Goal: Check status

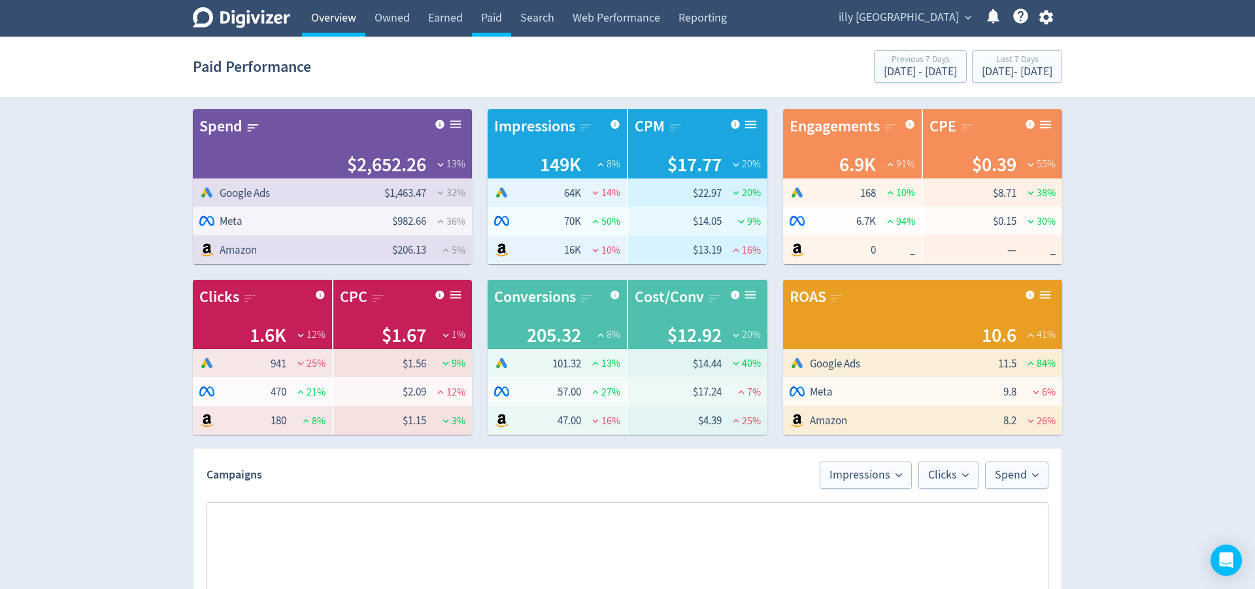
click at [324, 22] on link "Overview" at bounding box center [333, 18] width 63 height 37
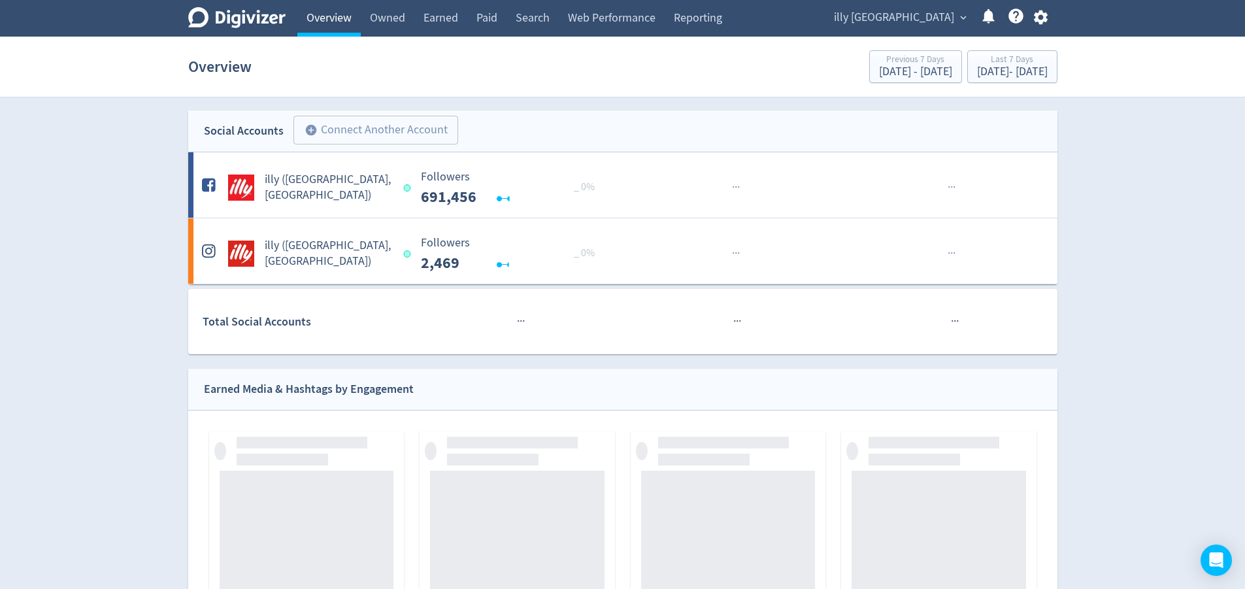
click at [312, 16] on link "Overview" at bounding box center [328, 18] width 63 height 37
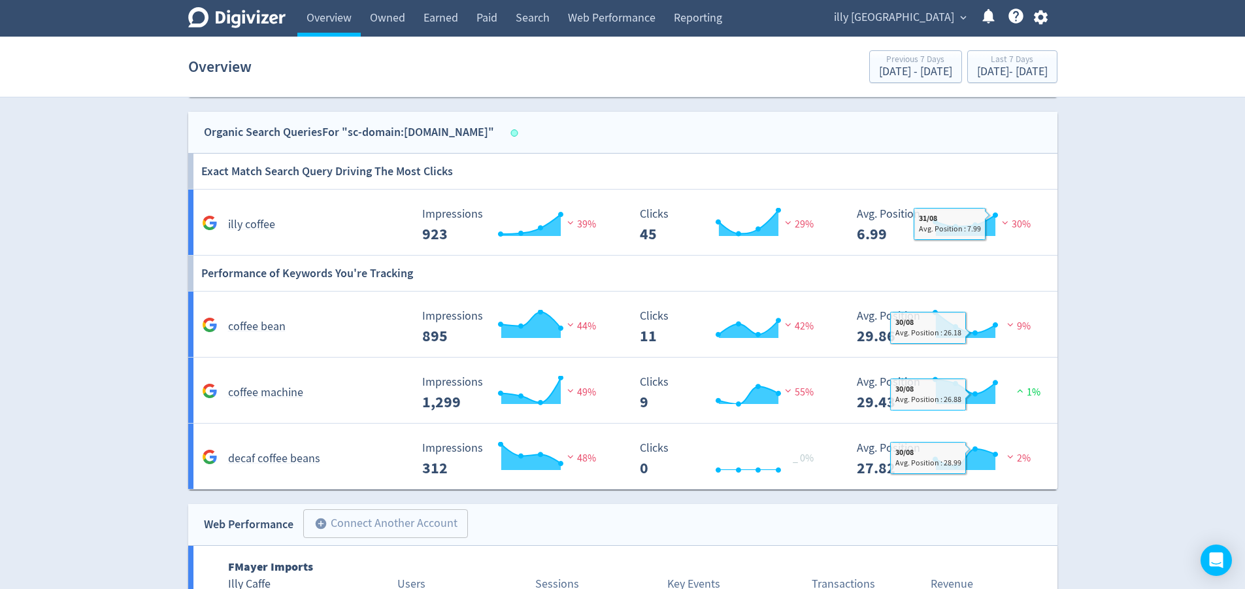
scroll to position [962, 0]
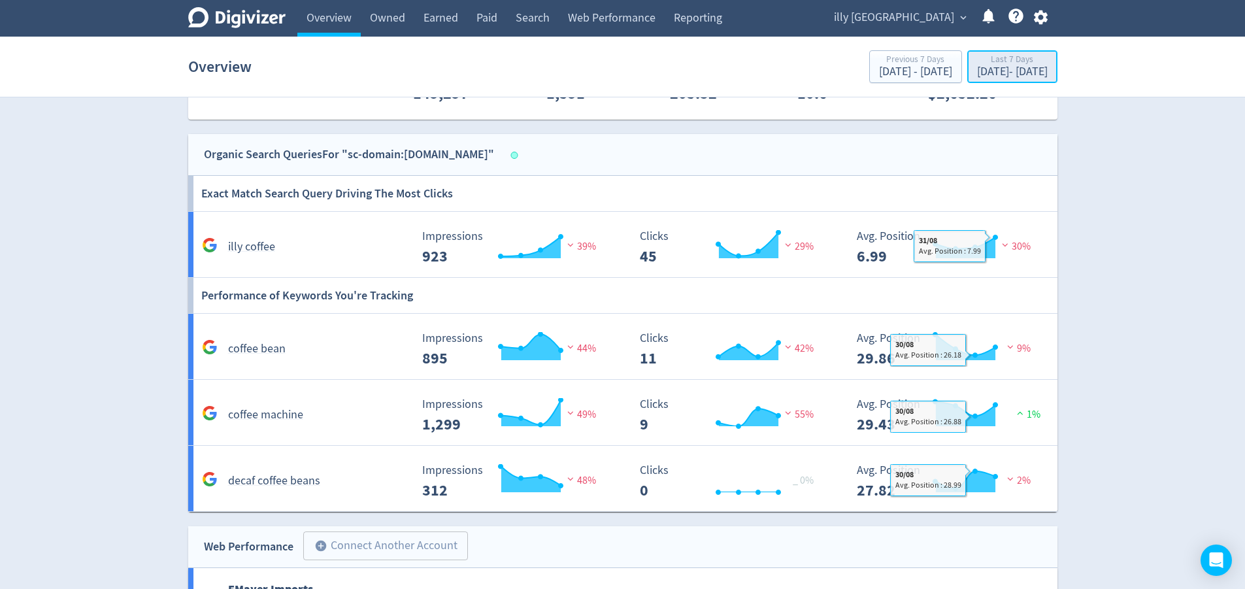
click at [989, 67] on div "[DATE] - [DATE]" at bounding box center [1012, 72] width 71 height 12
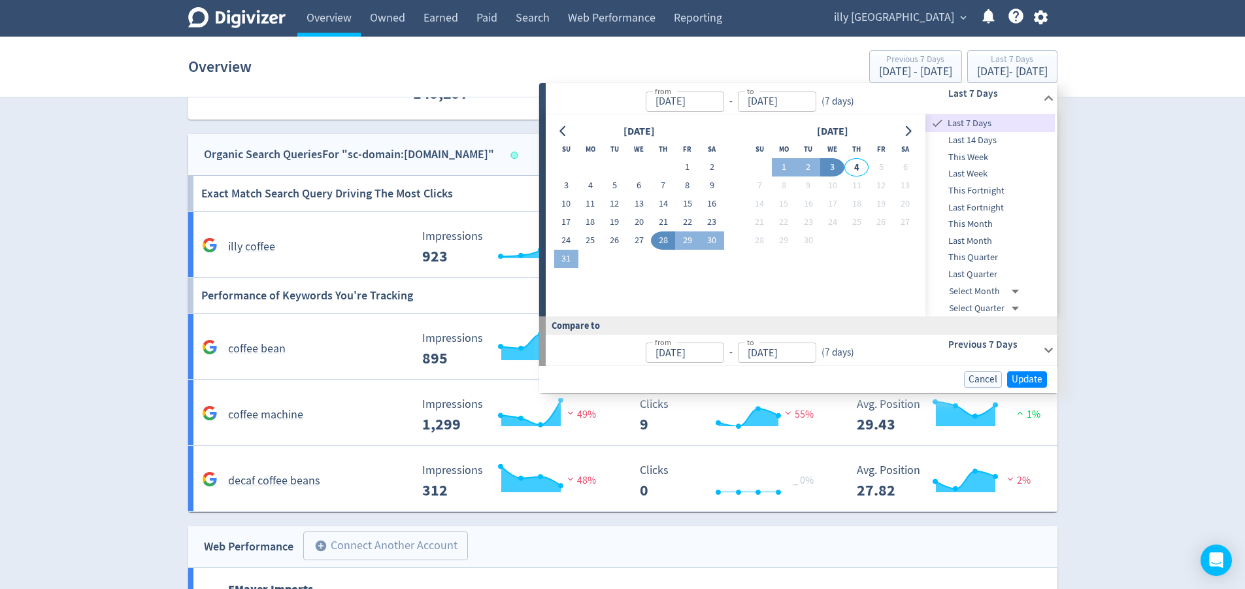
click at [834, 165] on button "3" at bounding box center [832, 167] width 24 height 18
type input "[DATE]"
click at [1032, 382] on span "Update" at bounding box center [1026, 379] width 31 height 10
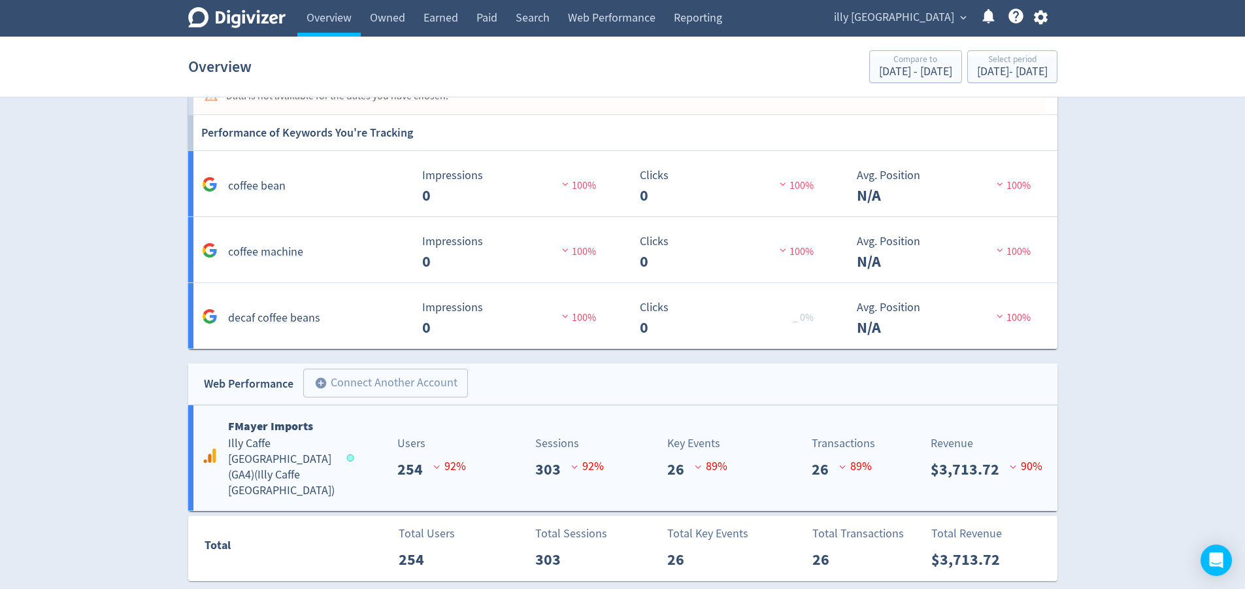
scroll to position [1127, 0]
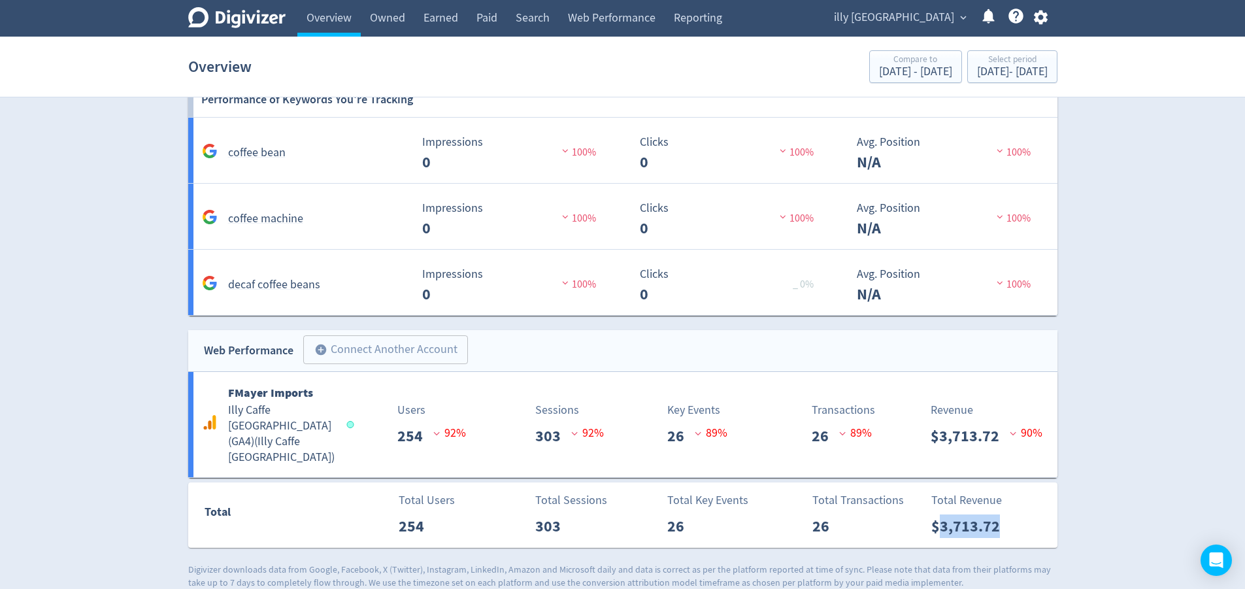
drag, startPoint x: 984, startPoint y: 511, endPoint x: 938, endPoint y: 512, distance: 45.7
click at [938, 512] on div "Total Revenue $3,713.72" at bounding box center [990, 514] width 133 height 46
drag, startPoint x: 1011, startPoint y: 515, endPoint x: 943, endPoint y: 515, distance: 68.6
click at [943, 515] on div "Total Revenue $3,713.72" at bounding box center [990, 514] width 133 height 46
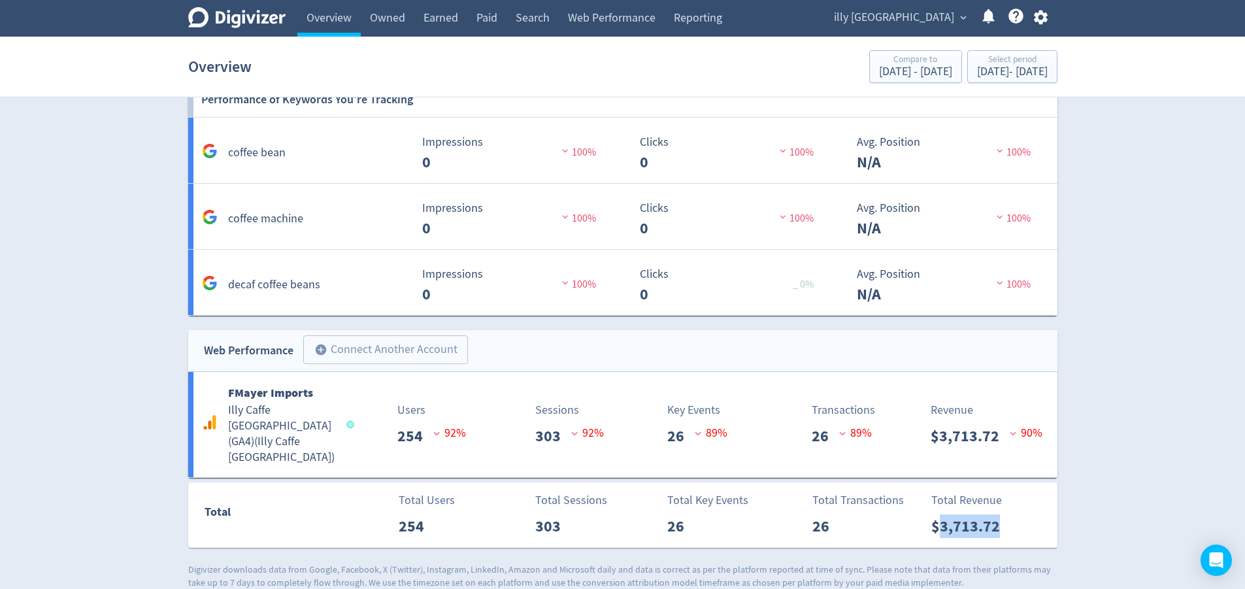
click at [1038, 514] on div "Total Revenue $3,713.72" at bounding box center [990, 514] width 133 height 46
drag, startPoint x: 1016, startPoint y: 521, endPoint x: 947, endPoint y: 522, distance: 69.3
click at [942, 519] on div "Total Revenue $3,713.72" at bounding box center [990, 514] width 133 height 46
click at [1027, 512] on div "Total Revenue $3,713.72" at bounding box center [990, 514] width 133 height 46
drag, startPoint x: 998, startPoint y: 521, endPoint x: 935, endPoint y: 516, distance: 62.9
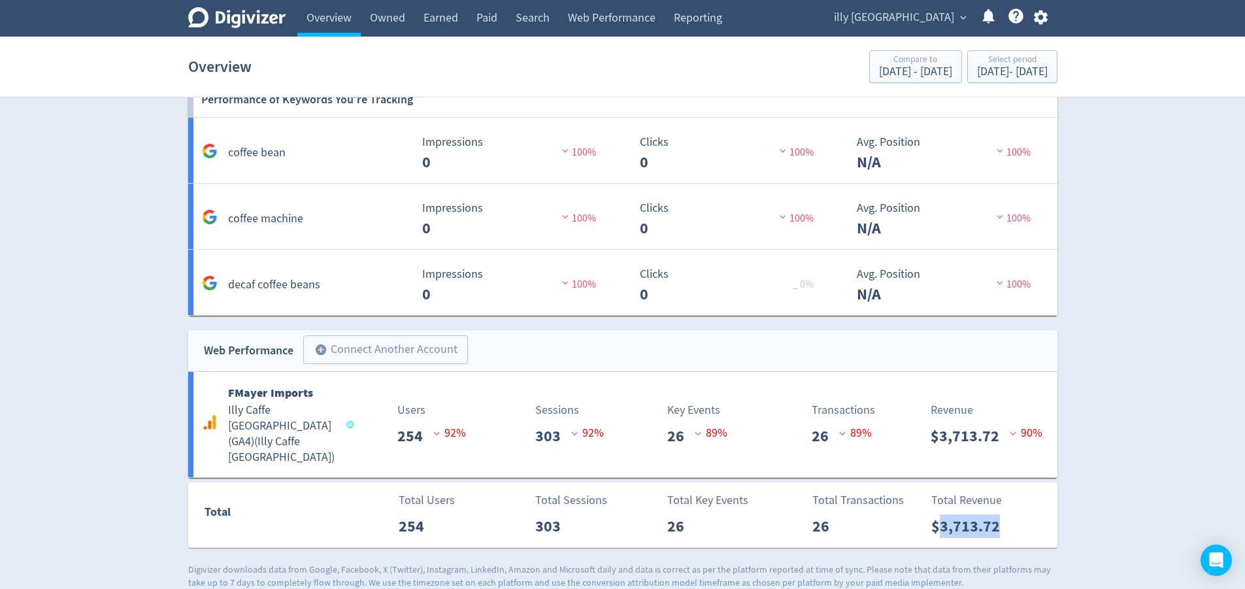
click at [935, 516] on p "$3,713.72" at bounding box center [970, 526] width 79 height 24
